Goal: Communication & Community: Answer question/provide support

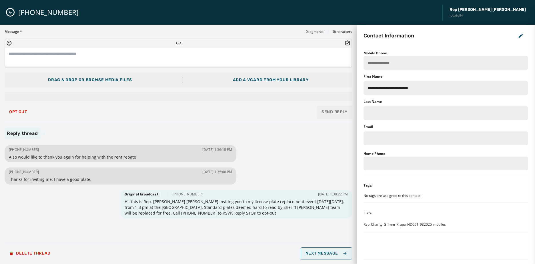
click at [260, 252] on span "Next Message" at bounding box center [326, 253] width 42 height 5
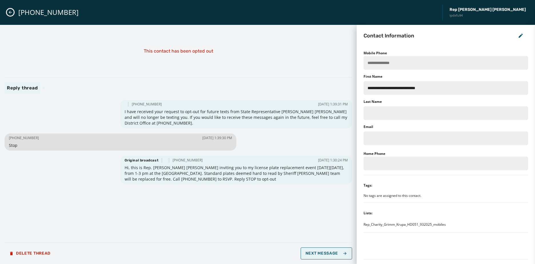
click at [260, 252] on span "Next Message" at bounding box center [326, 253] width 42 height 5
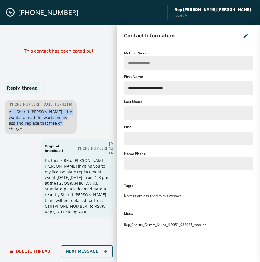
drag, startPoint x: 59, startPoint y: 127, endPoint x: 9, endPoint y: 117, distance: 51.6
click at [9, 117] on div "[PHONE_NUMBER] [DATE] 1:37:42 PM Ask Sheriff [PERSON_NAME] if he wants to read …" at bounding box center [41, 117] width 72 height 34
drag, startPoint x: 9, startPoint y: 117, endPoint x: 28, endPoint y: 122, distance: 19.9
copy span "Ask Sheriff [PERSON_NAME] if he wants to read the warts on my ass and replace t…"
drag, startPoint x: 99, startPoint y: 254, endPoint x: 99, endPoint y: 249, distance: 5.1
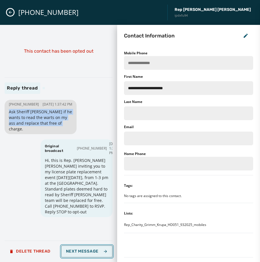
click at [99, 254] on button "Next Message" at bounding box center [86, 251] width 51 height 12
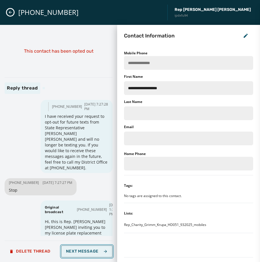
click at [100, 249] on span "Next Message" at bounding box center [87, 251] width 42 height 5
click at [100, 248] on div "Delete Thread" at bounding box center [59, 251] width 108 height 11
click at [5, 12] on div "[PHONE_NUMBER] Rep [PERSON_NAME] [PERSON_NAME] ipdxfu94" at bounding box center [130, 12] width 260 height 25
click at [10, 12] on icon "Close admin drawer" at bounding box center [10, 12] width 5 height 5
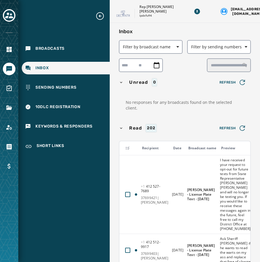
click at [176, 102] on span "No responses for any broadcasts found on the selected client." at bounding box center [185, 104] width 118 height 11
click at [49, 70] on div "Inbox" at bounding box center [66, 68] width 88 height 13
